Goal: Task Accomplishment & Management: Manage account settings

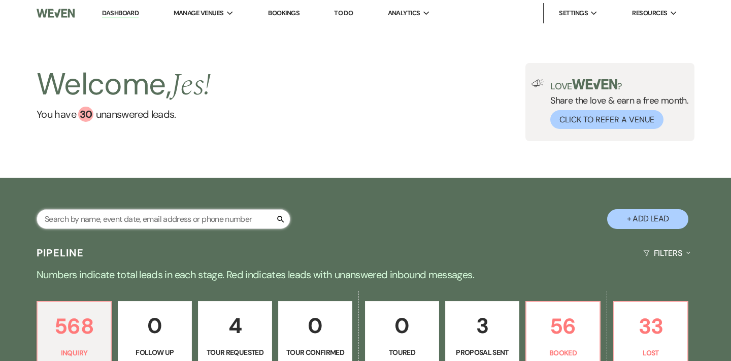
click at [122, 218] on input "text" at bounding box center [164, 219] width 254 height 20
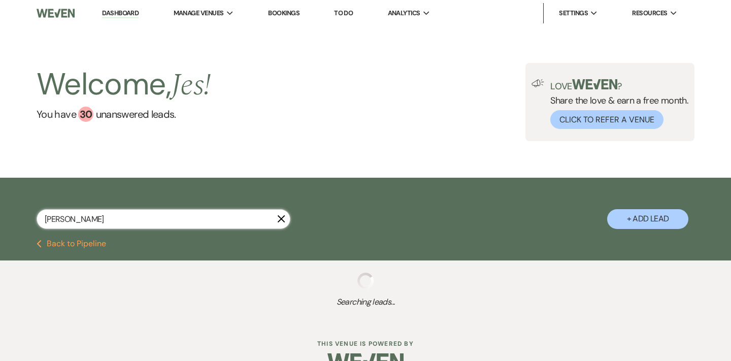
type input "Jessica rayme"
select select "6"
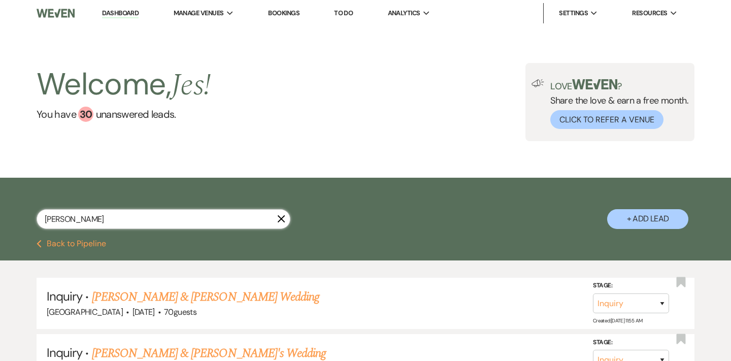
type input "Jessica raymer"
select select "6"
type input "Jessica rammer"
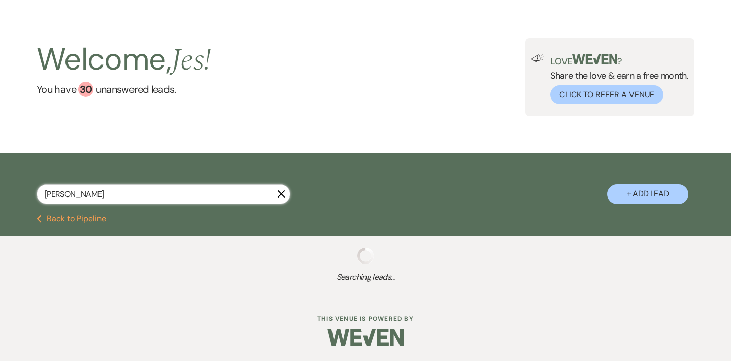
scroll to position [24, 0]
select select "6"
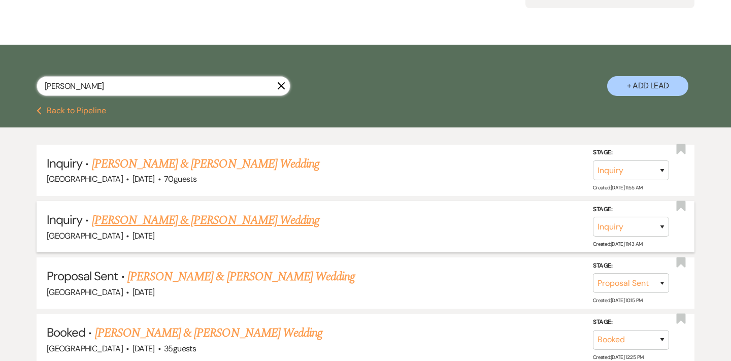
scroll to position [192, 0]
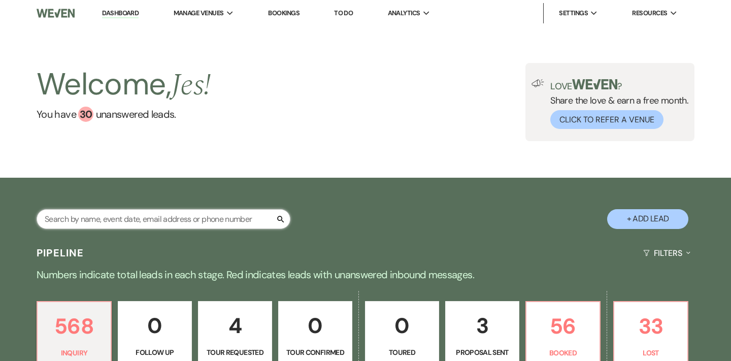
click at [212, 215] on input "text" at bounding box center [164, 219] width 254 height 20
type input "[PERSON_NAME]"
select select "6"
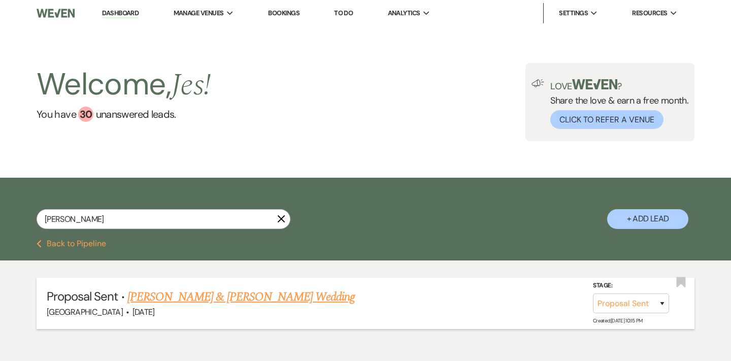
click at [258, 297] on link "[PERSON_NAME] & [PERSON_NAME] Wedding" at bounding box center [240, 297] width 227 height 18
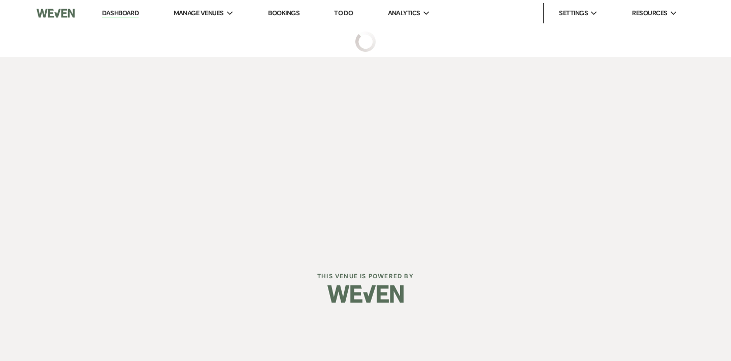
select select "6"
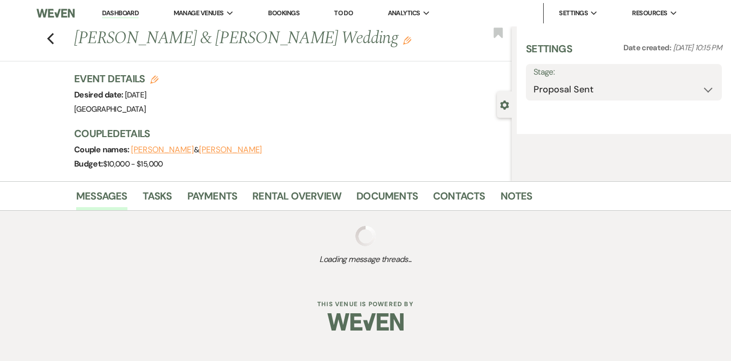
select select "5"
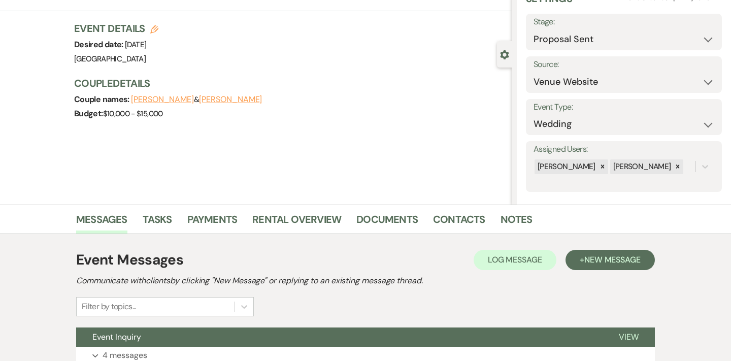
scroll to position [98, 0]
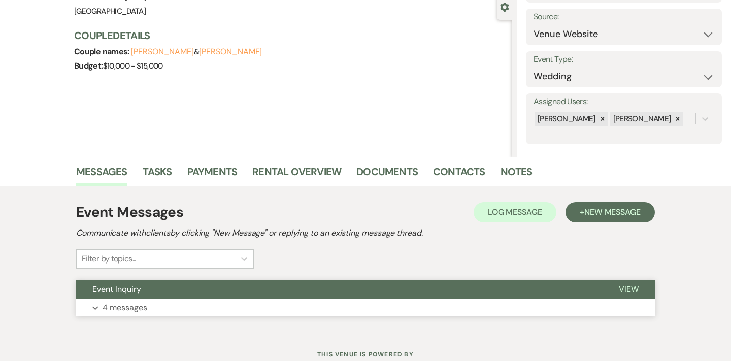
click at [122, 307] on p "4 messages" at bounding box center [125, 307] width 45 height 13
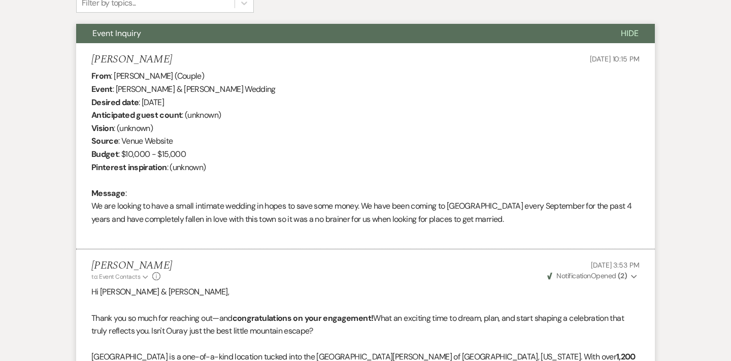
scroll to position [249, 0]
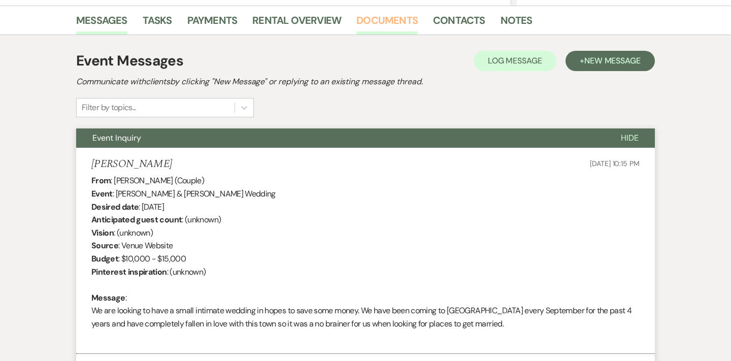
click at [392, 22] on link "Documents" at bounding box center [386, 23] width 61 height 22
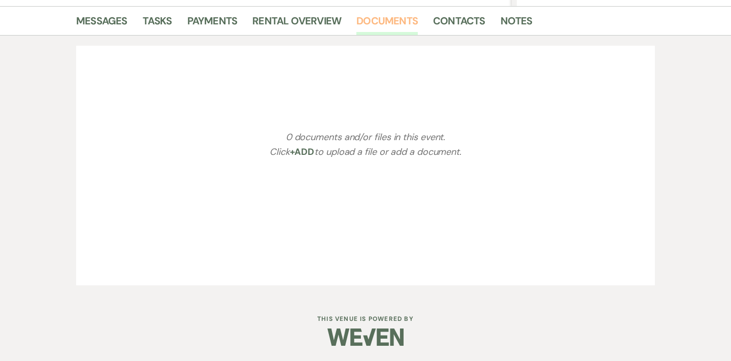
scroll to position [248, 0]
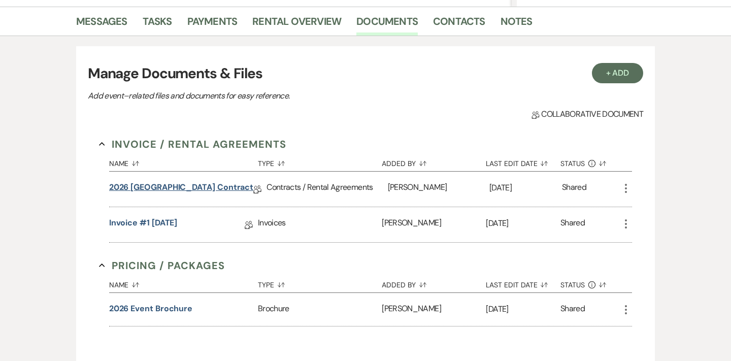
click at [206, 190] on link "2026 [GEOGRAPHIC_DATA] Contract" at bounding box center [181, 189] width 145 height 16
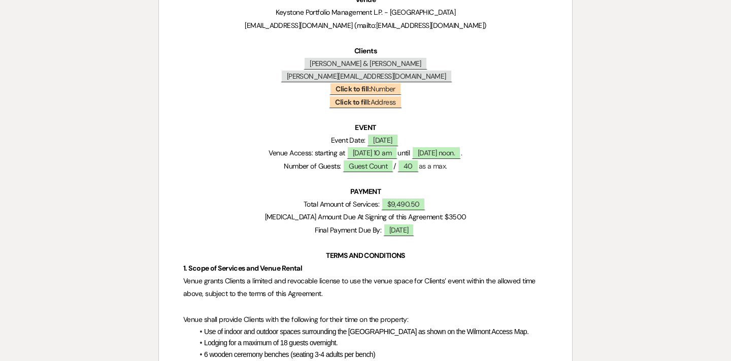
scroll to position [372, 0]
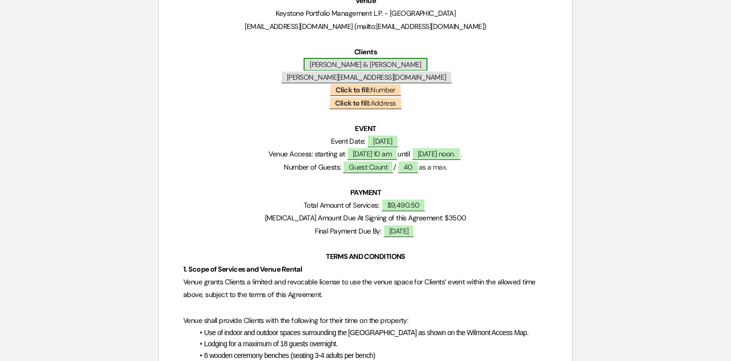
click at [419, 64] on span "[PERSON_NAME] & [PERSON_NAME]" at bounding box center [366, 64] width 124 height 13
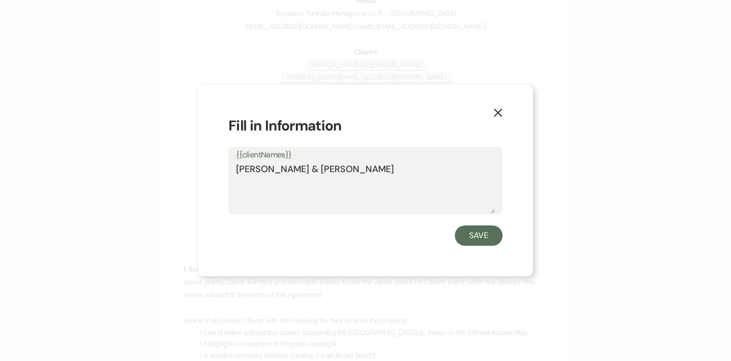
drag, startPoint x: 402, startPoint y: 169, endPoint x: 209, endPoint y: 169, distance: 193.0
click at [209, 168] on div "X Fill in Information {{clientNames}} [PERSON_NAME] & [PERSON_NAME] Save" at bounding box center [365, 180] width 335 height 191
click at [502, 111] on icon "X" at bounding box center [498, 112] width 9 height 9
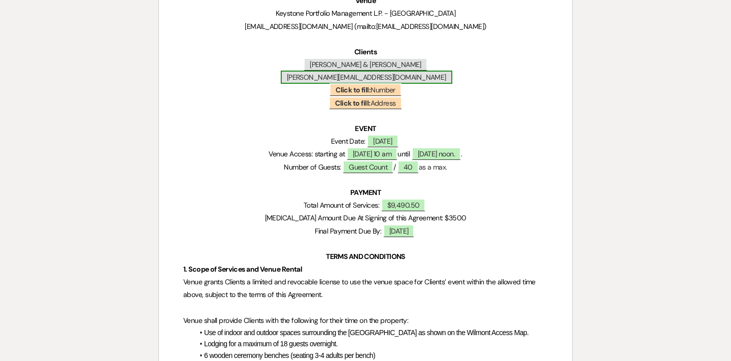
click at [382, 78] on span "[PERSON_NAME][EMAIL_ADDRESS][DOMAIN_NAME]" at bounding box center [367, 77] width 172 height 13
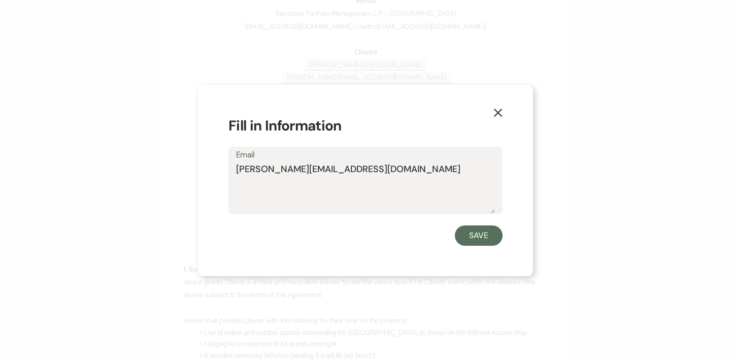
click at [371, 170] on textarea "[PERSON_NAME][EMAIL_ADDRESS][DOMAIN_NAME]" at bounding box center [365, 187] width 259 height 51
click at [497, 110] on icon "X" at bounding box center [498, 112] width 9 height 9
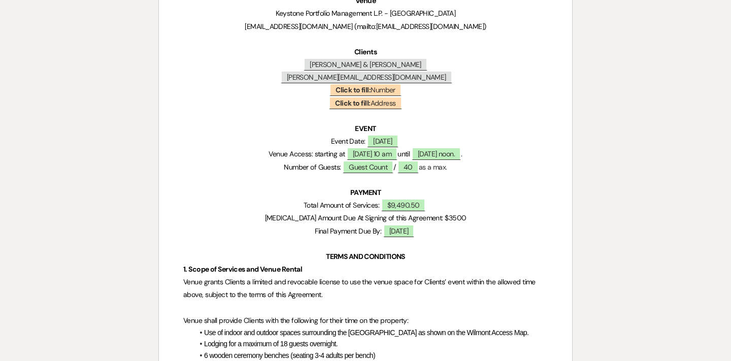
select select "6"
select select "5"
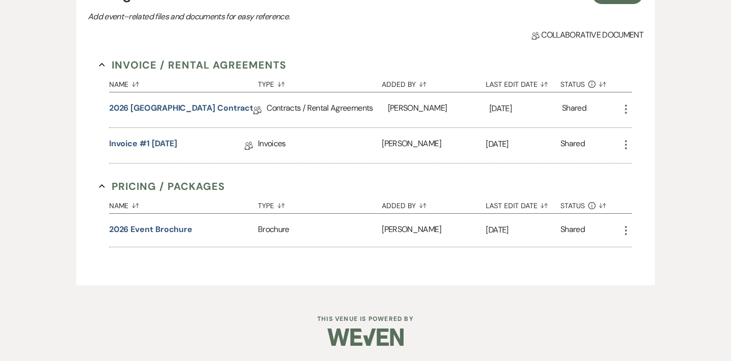
scroll to position [248, 0]
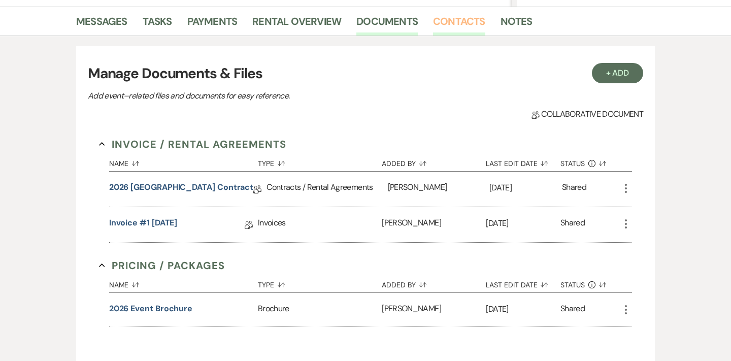
click at [465, 19] on link "Contacts" at bounding box center [459, 24] width 52 height 22
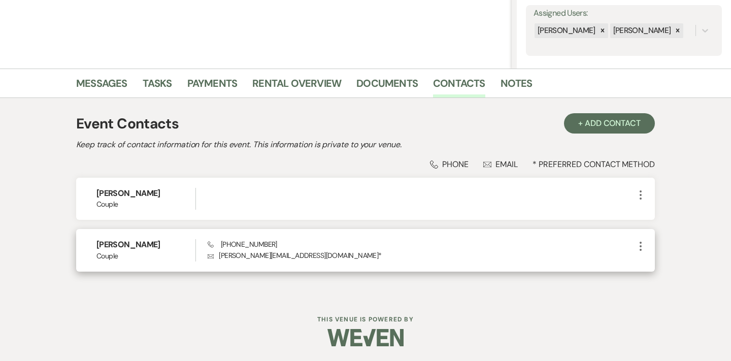
scroll to position [186, 0]
drag, startPoint x: 270, startPoint y: 244, endPoint x: 218, endPoint y: 243, distance: 52.3
click at [218, 243] on div "Phone [PHONE_NUMBER] Envelope [PERSON_NAME][EMAIL_ADDRESS][DOMAIN_NAME] *" at bounding box center [421, 251] width 427 height 22
copy span "[PHONE_NUMBER]"
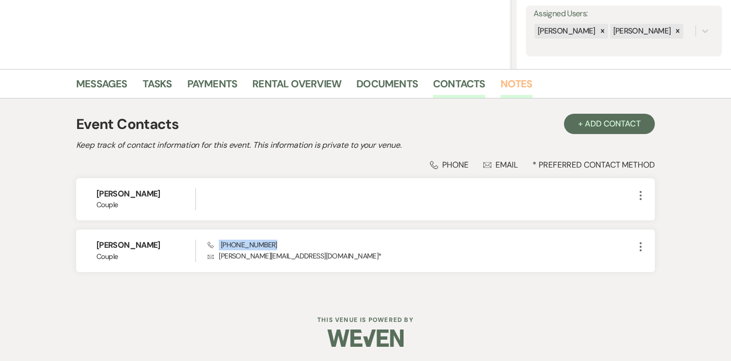
click at [506, 85] on link "Notes" at bounding box center [517, 87] width 32 height 22
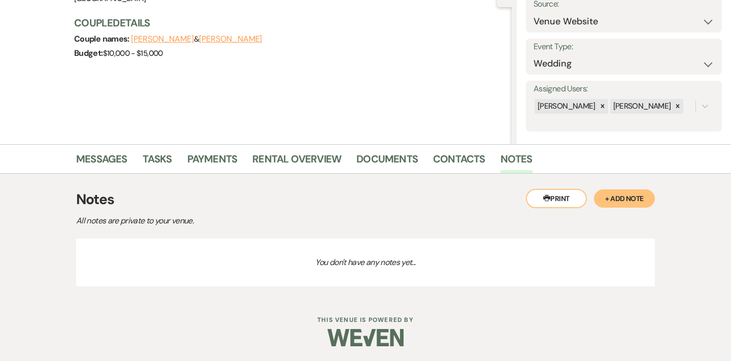
scroll to position [110, 0]
click at [96, 153] on link "Messages" at bounding box center [101, 162] width 51 height 22
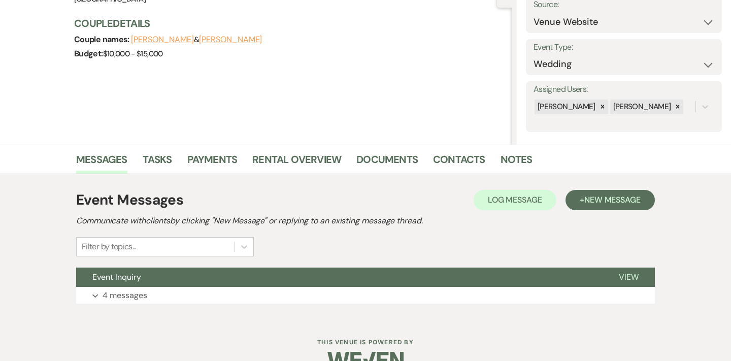
scroll to position [112, 0]
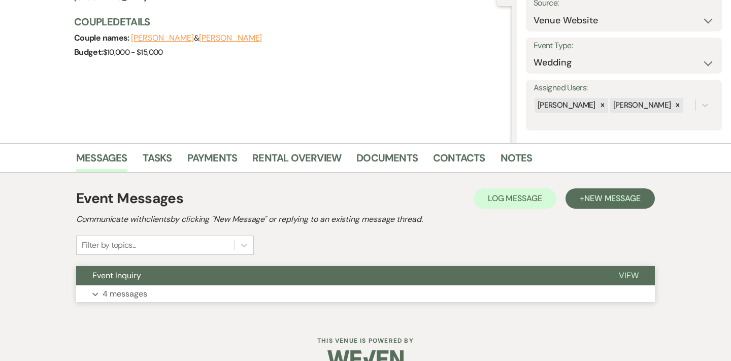
click at [140, 294] on p "4 messages" at bounding box center [125, 293] width 45 height 13
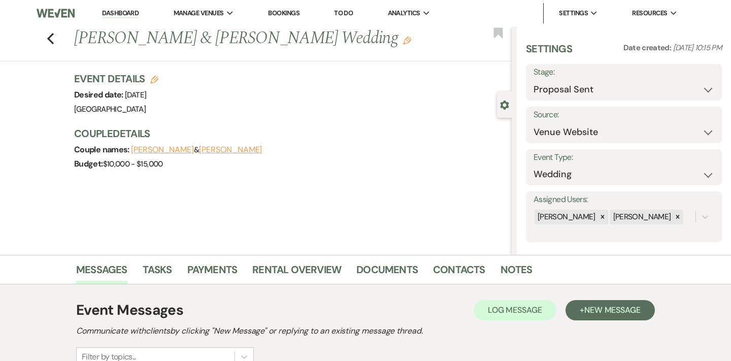
scroll to position [0, 0]
click at [387, 274] on link "Documents" at bounding box center [386, 273] width 61 height 22
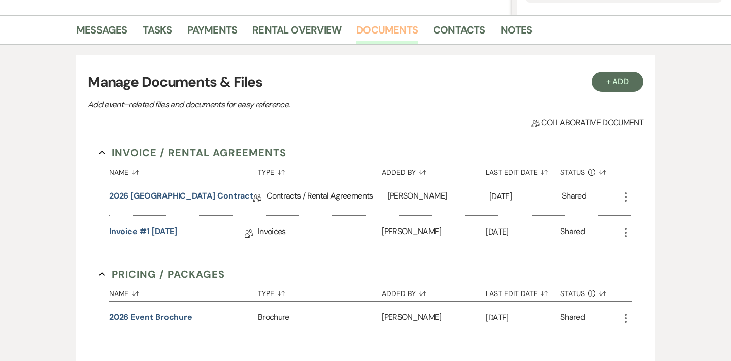
scroll to position [327, 0]
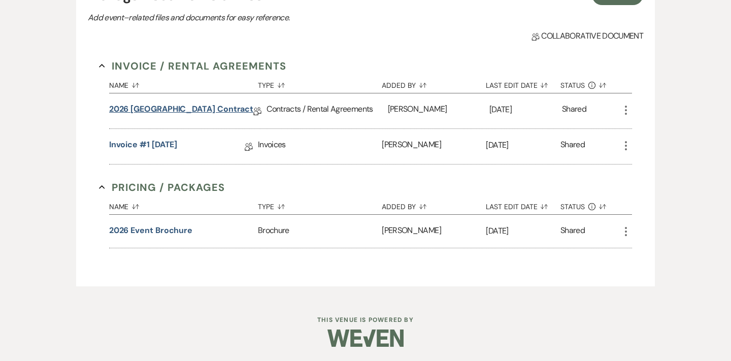
click at [162, 111] on link "2026 [GEOGRAPHIC_DATA] Contract" at bounding box center [181, 111] width 145 height 16
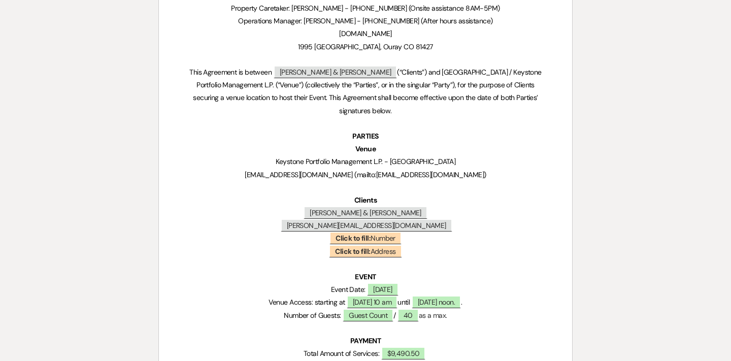
scroll to position [256, 0]
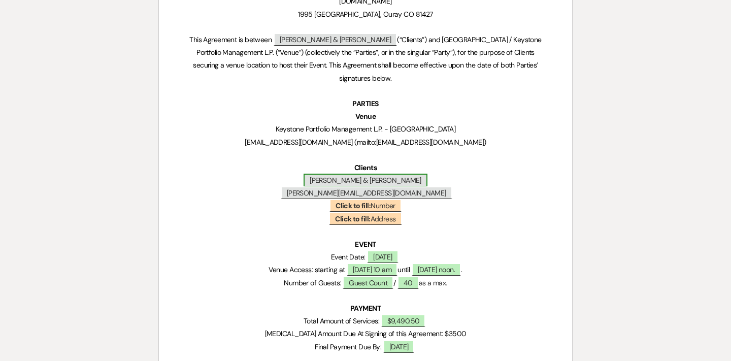
click at [333, 178] on span "[PERSON_NAME] & [PERSON_NAME]" at bounding box center [366, 180] width 124 height 13
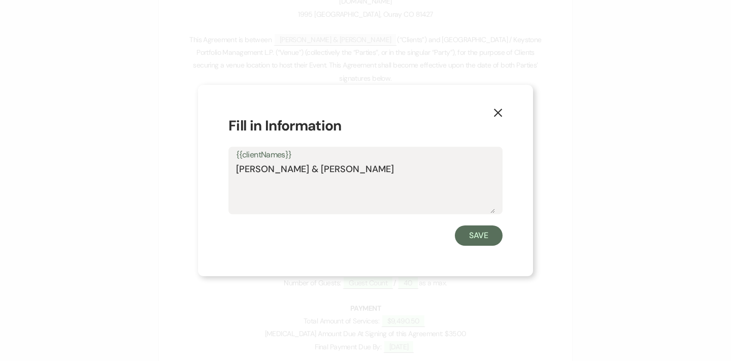
drag, startPoint x: 309, startPoint y: 167, endPoint x: 261, endPoint y: 167, distance: 47.7
click at [261, 167] on textarea "[PERSON_NAME] & [PERSON_NAME]" at bounding box center [365, 187] width 259 height 51
click at [502, 110] on icon "X" at bounding box center [498, 112] width 9 height 9
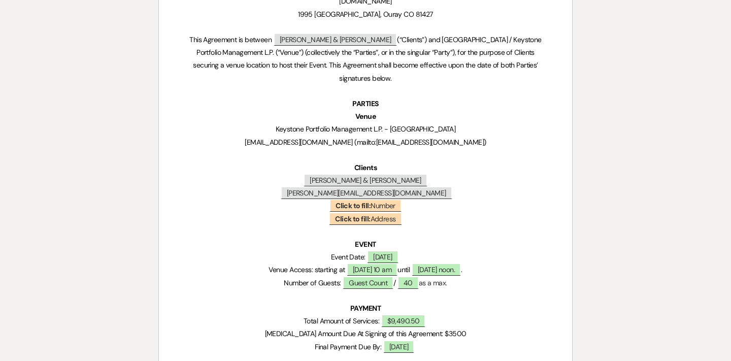
select select "6"
select select "5"
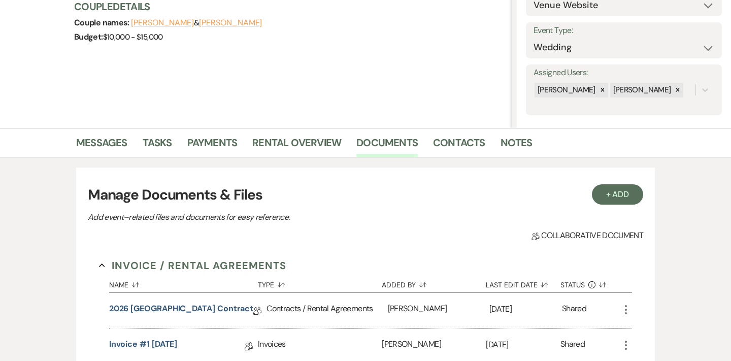
scroll to position [108, 0]
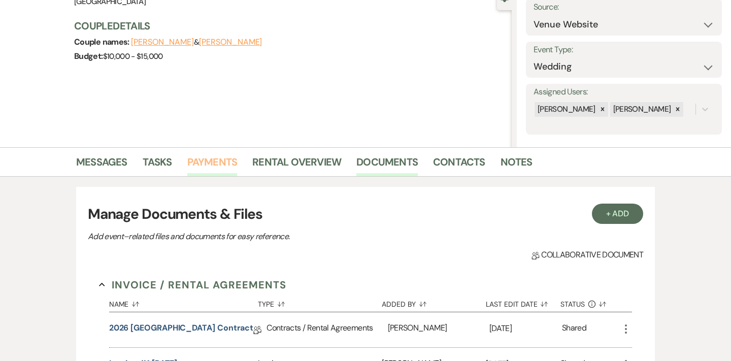
click at [218, 165] on link "Payments" at bounding box center [212, 165] width 50 height 22
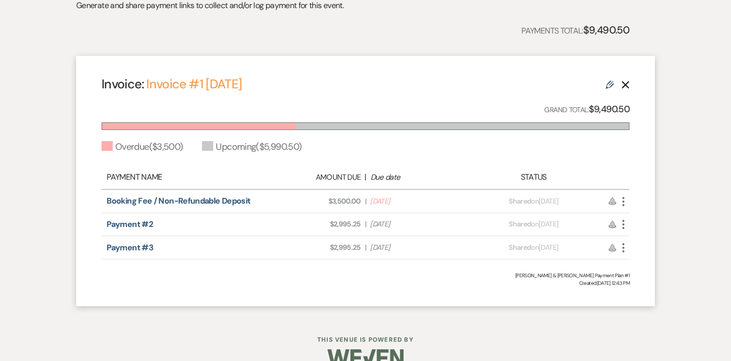
scroll to position [330, 0]
